Goal: Information Seeking & Learning: Find specific fact

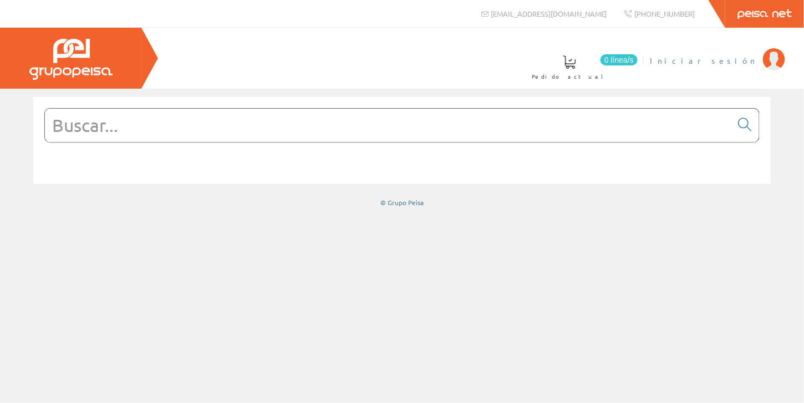
click at [740, 59] on span "Iniciar sesión" at bounding box center [704, 60] width 108 height 11
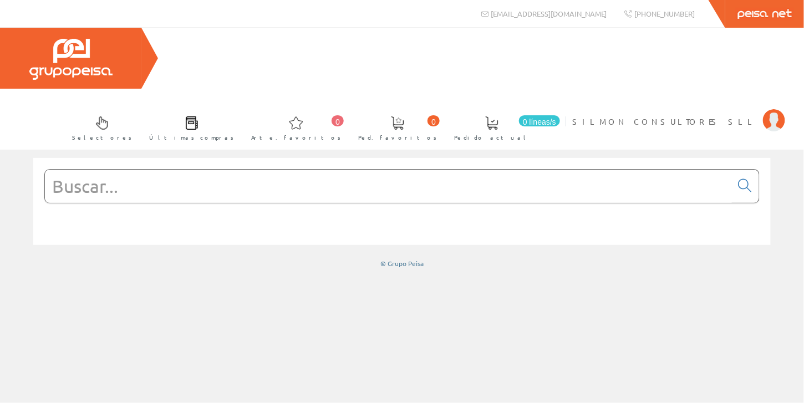
click at [215, 170] on input "text" at bounding box center [388, 186] width 687 height 33
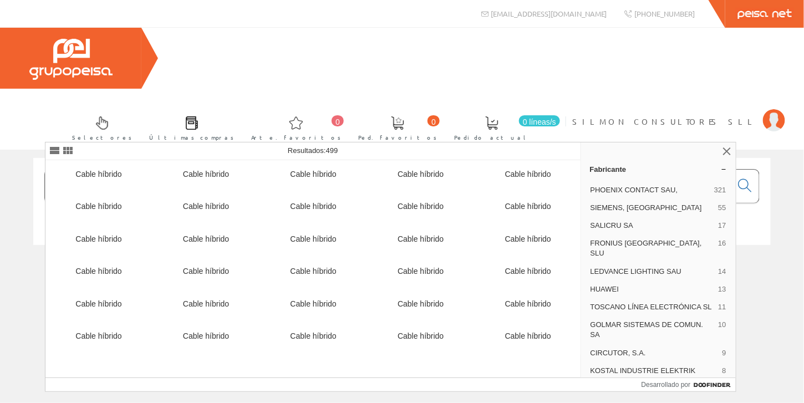
click at [135, 170] on input "INVERSOSR HIBRIDO" at bounding box center [388, 186] width 687 height 33
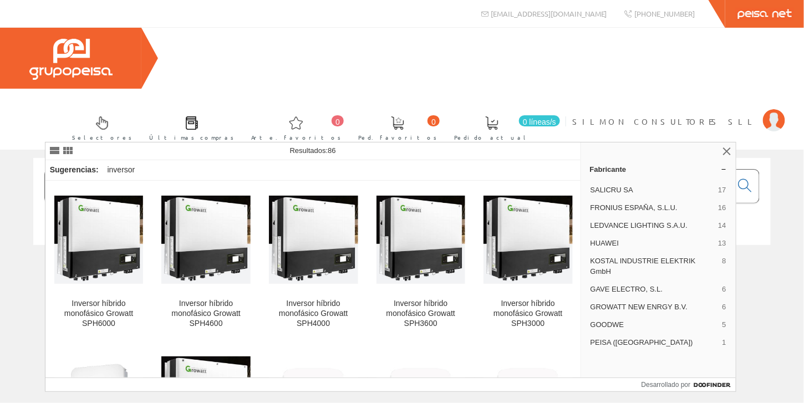
type input "INVERSOR HIBRIDO"
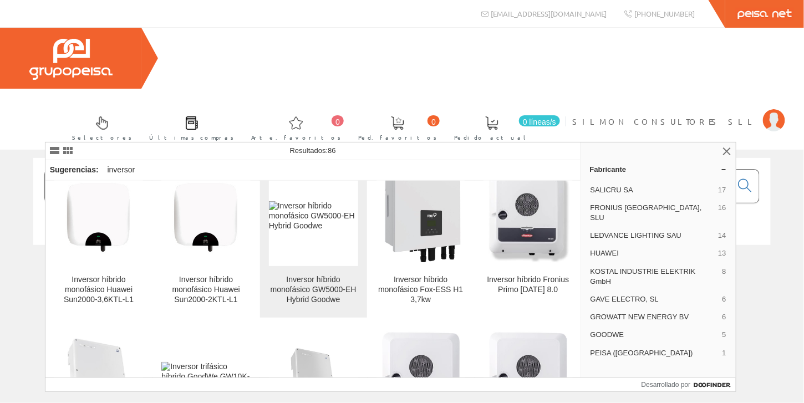
scroll to position [388, 0]
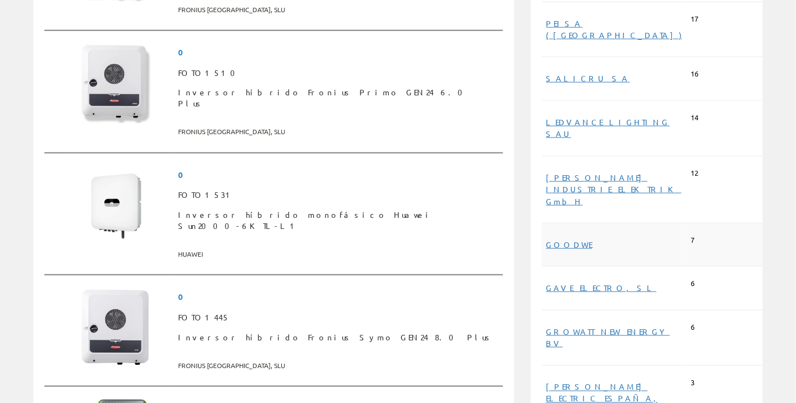
scroll to position [499, 0]
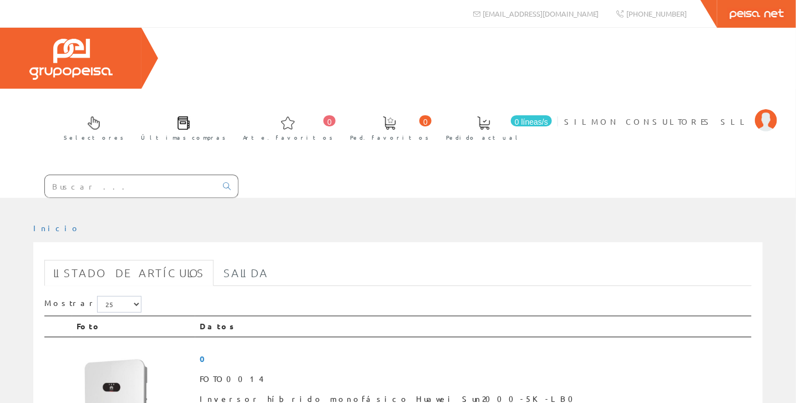
click at [95, 175] on input "text" at bounding box center [130, 186] width 171 height 22
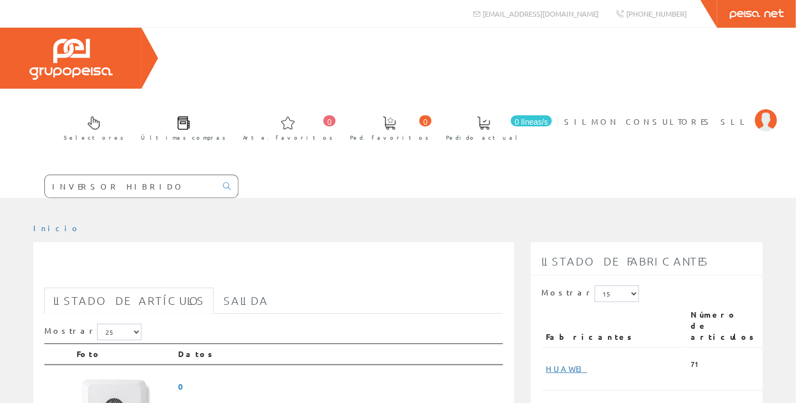
click at [129, 175] on input "INVERSOR HIBRIDO" at bounding box center [130, 186] width 171 height 22
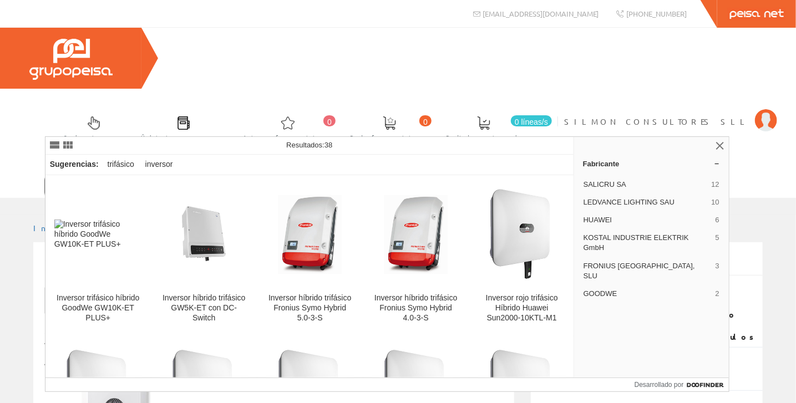
type input "INVERSOR HIBRIDO TRIFASICO"
click at [227, 183] on icon at bounding box center [227, 187] width 8 height 8
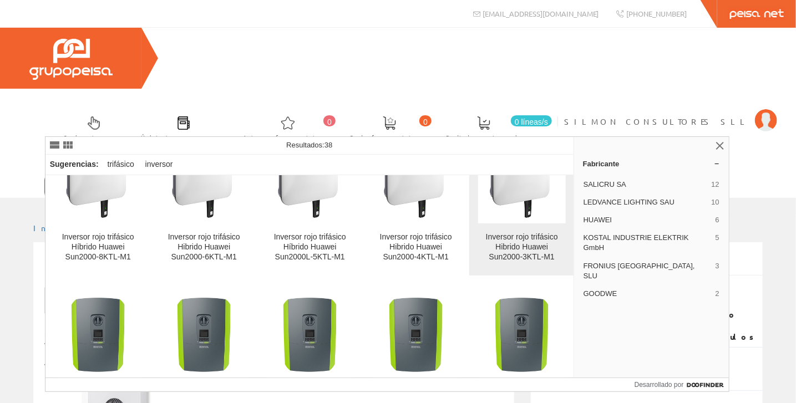
scroll to position [235, 0]
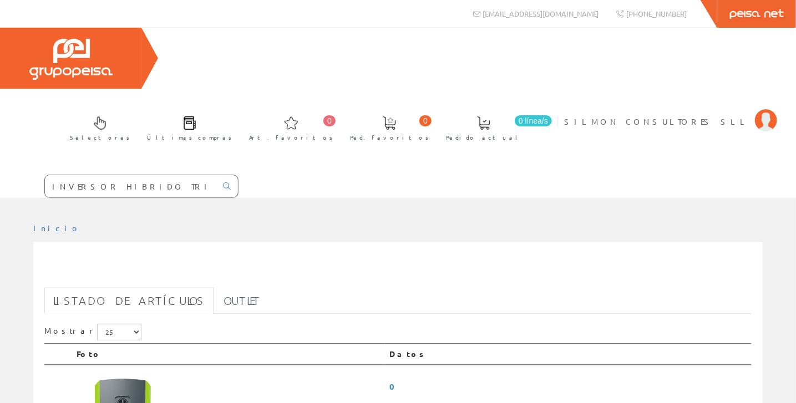
click at [170, 175] on input "INVERSOR HIBRIDO TRIFASICO" at bounding box center [130, 186] width 171 height 22
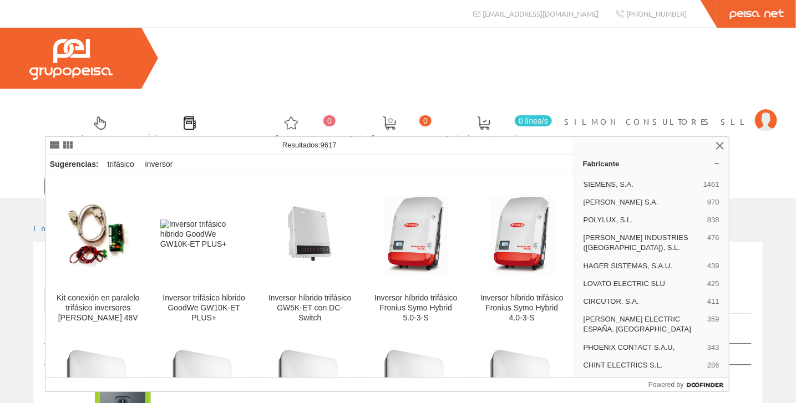
click at [170, 175] on input "INVERSOR HIBRIDO TRIFASICO [PERSON_NAME]" at bounding box center [130, 186] width 171 height 22
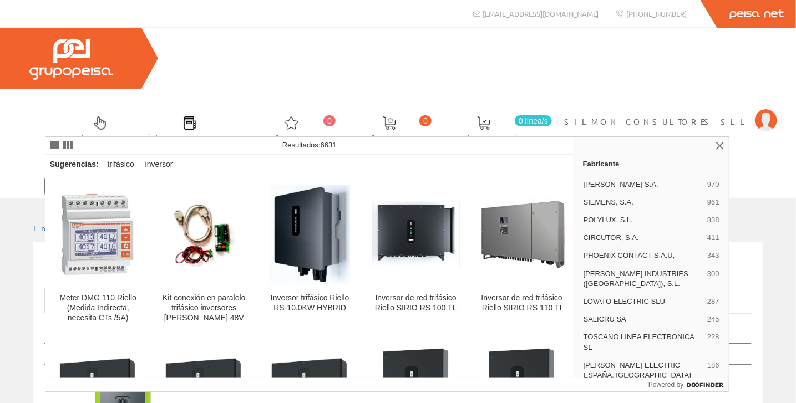
type input "INVERSOR HIBRIDO TRIFASICO RIELLO"
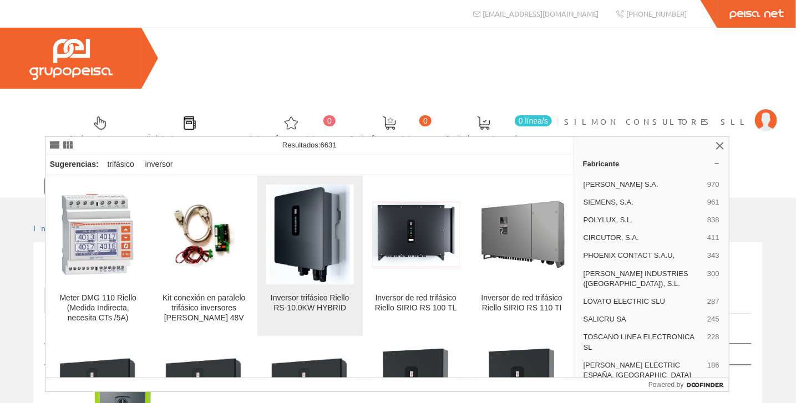
click at [310, 308] on div "Inversor trifásico Riello RS-10.0KW HYBRID" at bounding box center [310, 303] width 88 height 20
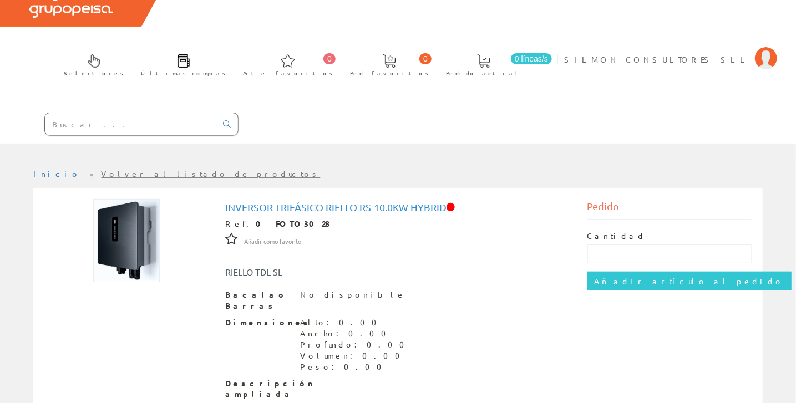
scroll to position [111, 0]
